Goal: Task Accomplishment & Management: Complete application form

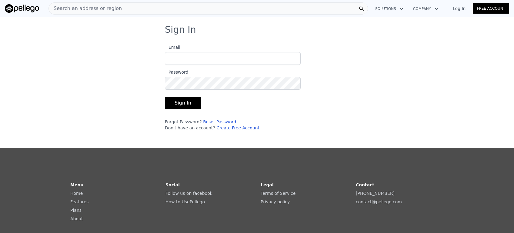
click at [189, 62] on input "Email" at bounding box center [233, 58] width 136 height 13
type input "[EMAIL_ADDRESS][DOMAIN_NAME]"
click at [181, 101] on button "Sign In" at bounding box center [183, 103] width 36 height 12
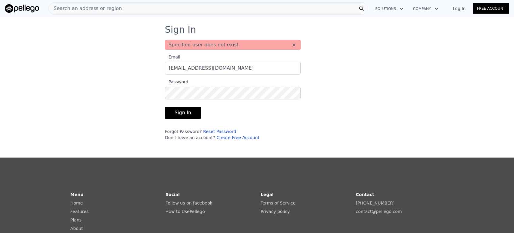
click at [486, 7] on link "Free Account" at bounding box center [490, 8] width 36 height 10
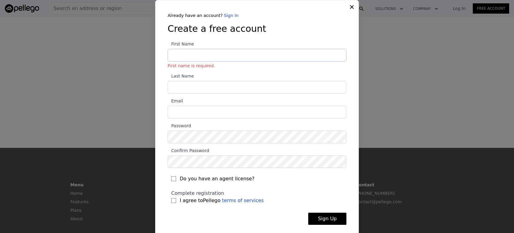
click at [197, 59] on input "First Name First name is required." at bounding box center [256, 55] width 179 height 13
type input "Pius"
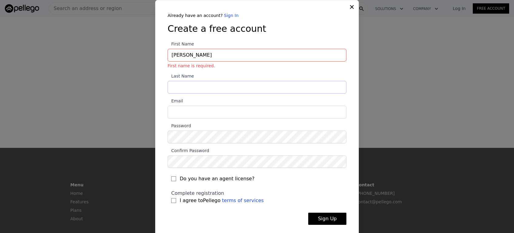
type input "Ondachi"
type input "pondachi@gmail.com"
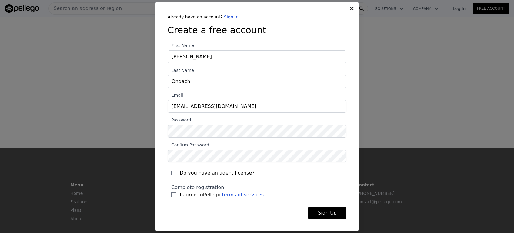
click at [198, 196] on span "I agree to Pellego terms of services" at bounding box center [222, 194] width 84 height 7
click at [176, 196] on input "I agree to Pellego terms of services" at bounding box center [173, 194] width 5 height 5
checkbox input "true"
click at [149, 137] on div "​ Already have an account? Sign In Create a free account First Name Pius Last N…" at bounding box center [257, 116] width 514 height 233
click at [329, 212] on button "Sign Up" at bounding box center [327, 213] width 38 height 12
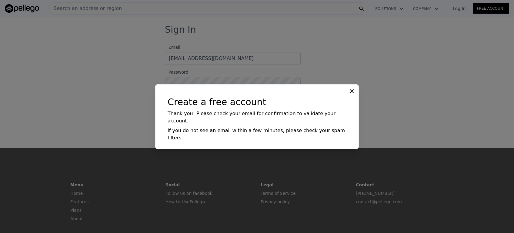
click at [353, 94] on icon at bounding box center [352, 91] width 6 height 6
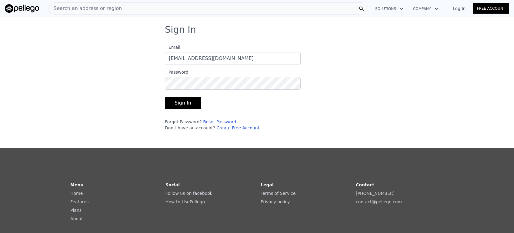
click at [186, 103] on button "Sign In" at bounding box center [183, 103] width 36 height 12
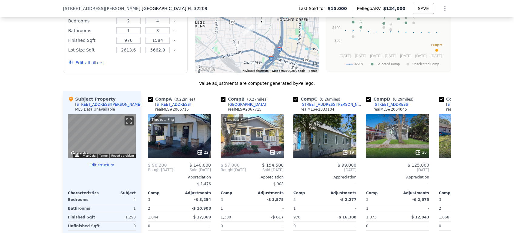
scroll to position [603, 0]
